Goal: Information Seeking & Learning: Learn about a topic

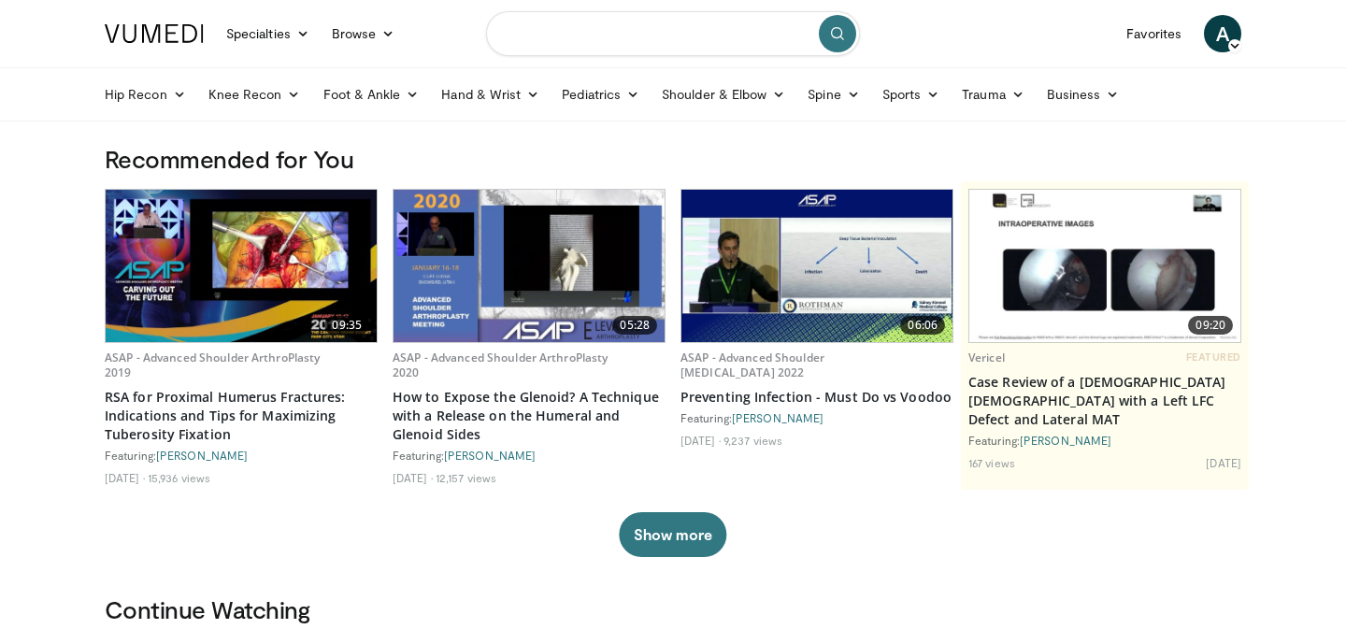
click at [611, 46] on input "Search topics, interventions" at bounding box center [673, 33] width 374 height 45
type input "**********"
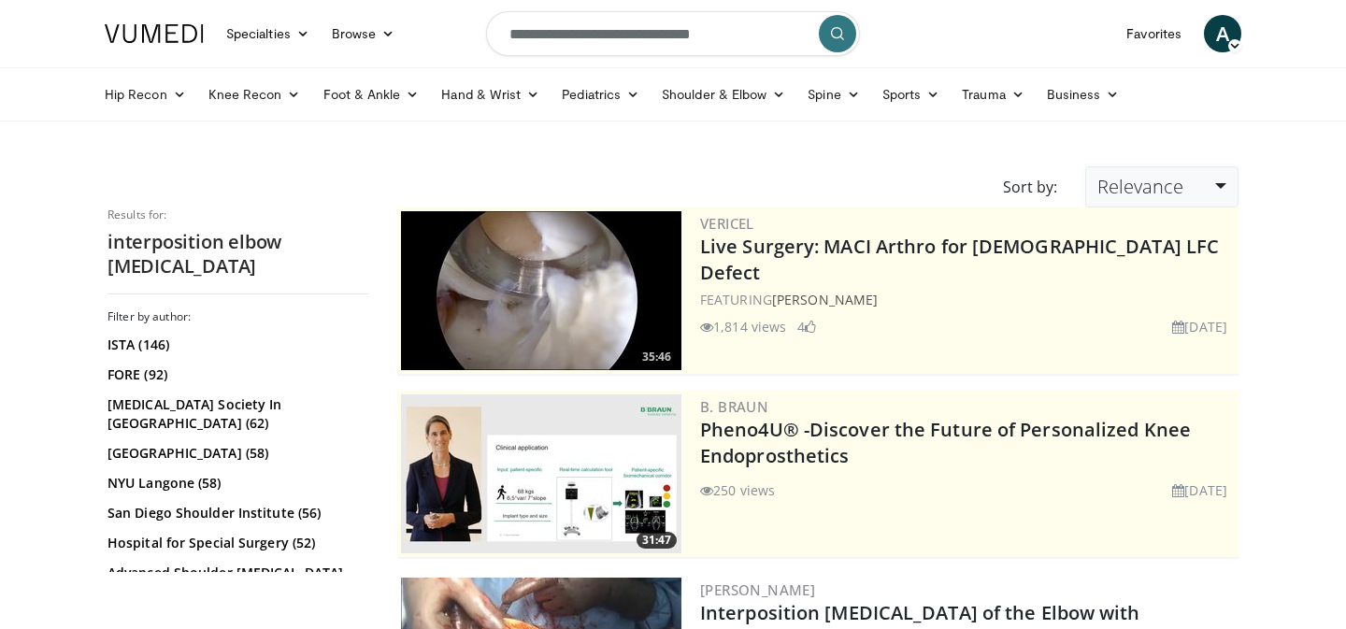
click at [1118, 181] on span "Relevance" at bounding box center [1140, 186] width 86 height 25
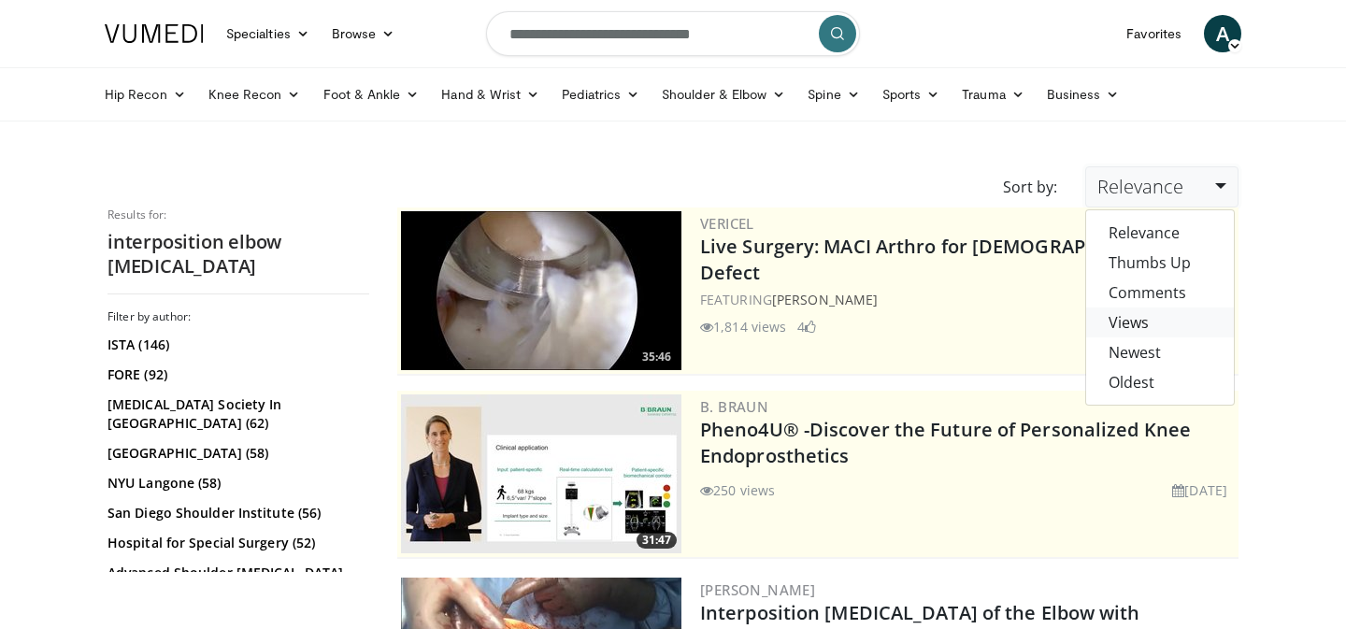
click at [1135, 317] on link "Views" at bounding box center [1160, 322] width 148 height 30
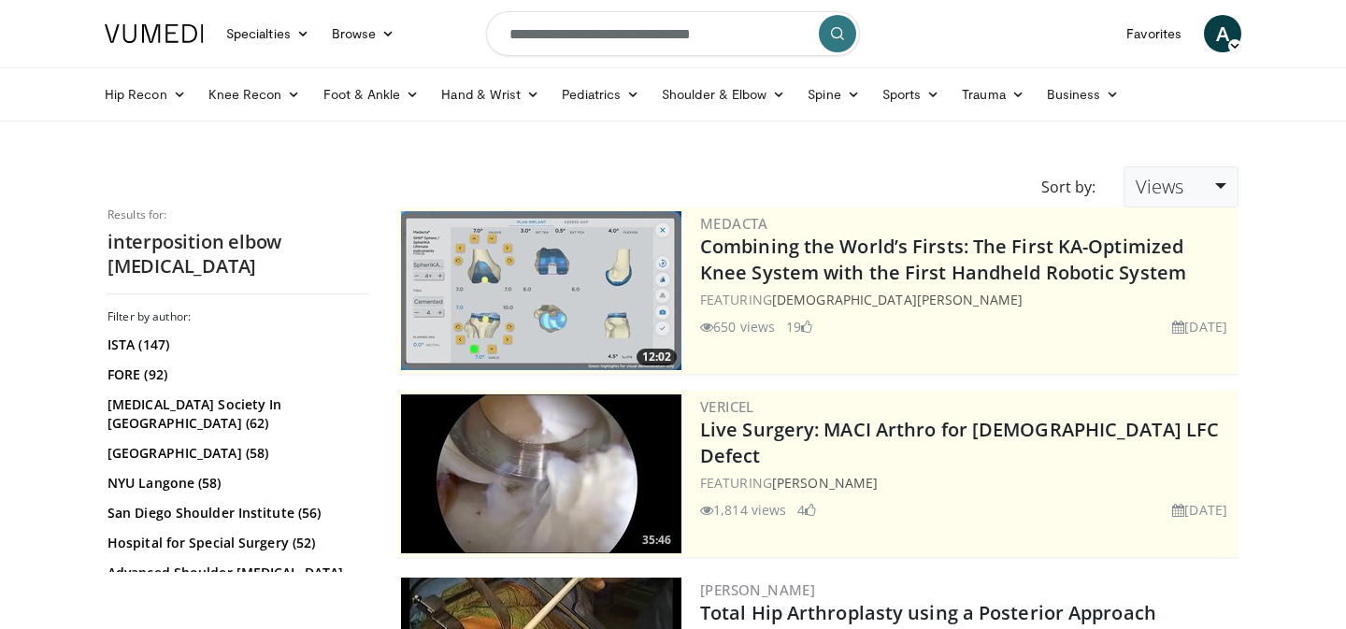
click at [1193, 183] on link "Views" at bounding box center [1180, 186] width 115 height 41
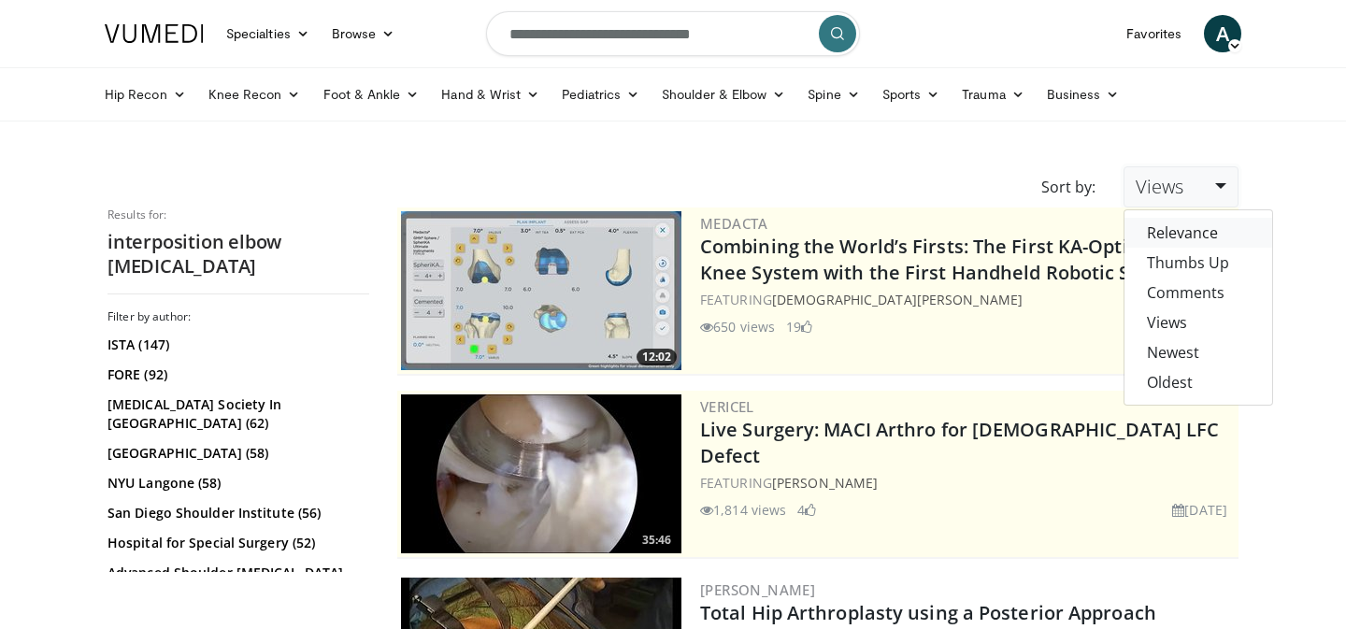
click at [1182, 229] on link "Relevance" at bounding box center [1198, 233] width 148 height 30
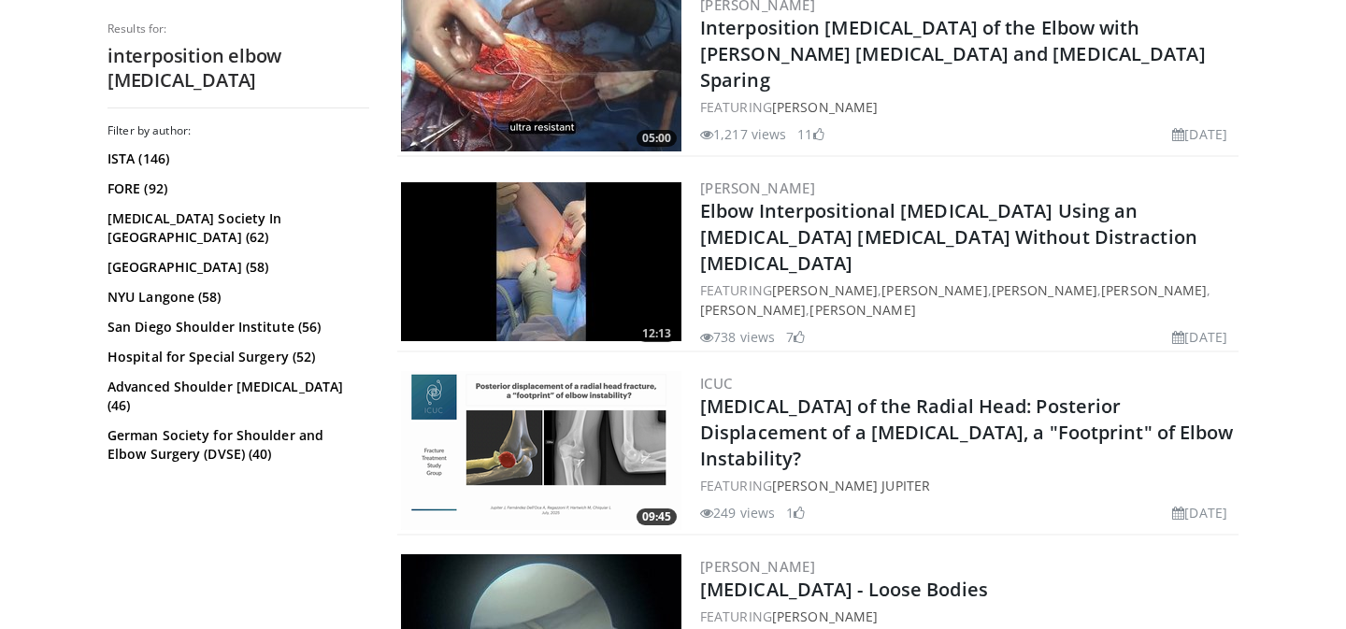
scroll to position [608, 0]
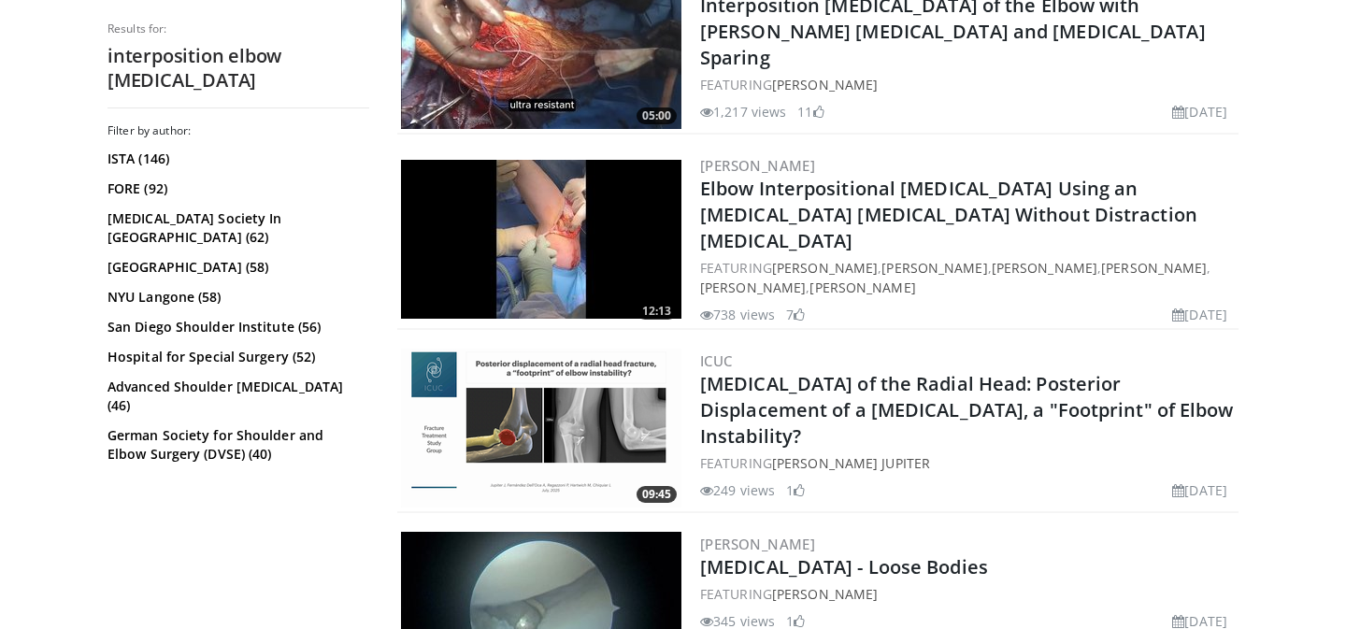
click at [607, 50] on img at bounding box center [541, 49] width 280 height 159
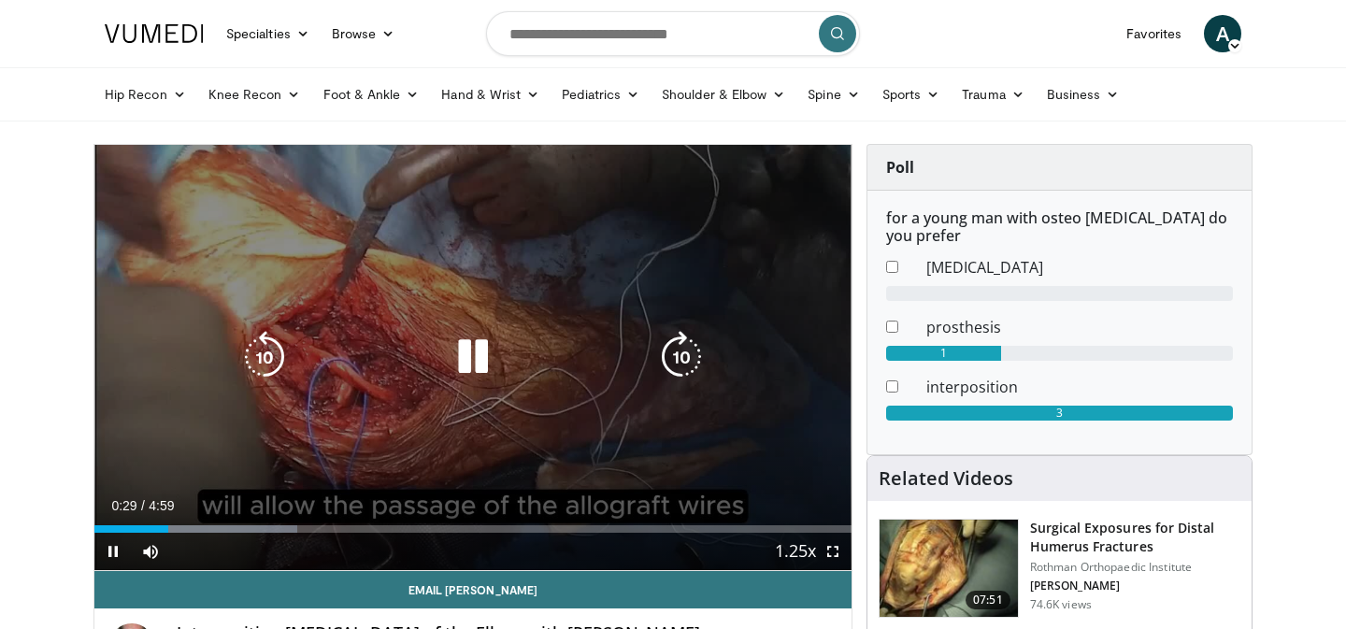
click at [448, 375] on icon "Video Player" at bounding box center [473, 357] width 52 height 52
